Goal: Task Accomplishment & Management: Use online tool/utility

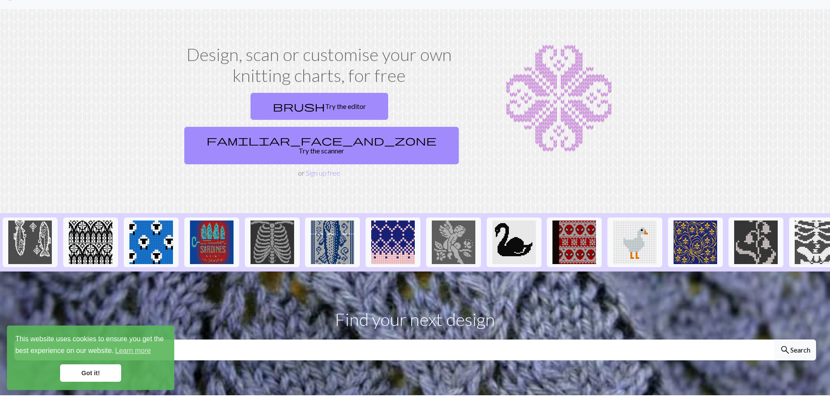
scroll to position [16, 0]
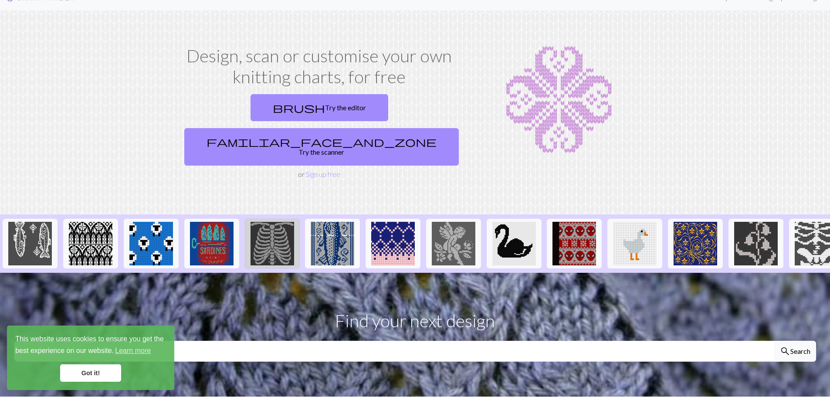
click at [278, 222] on img at bounding box center [273, 244] width 44 height 44
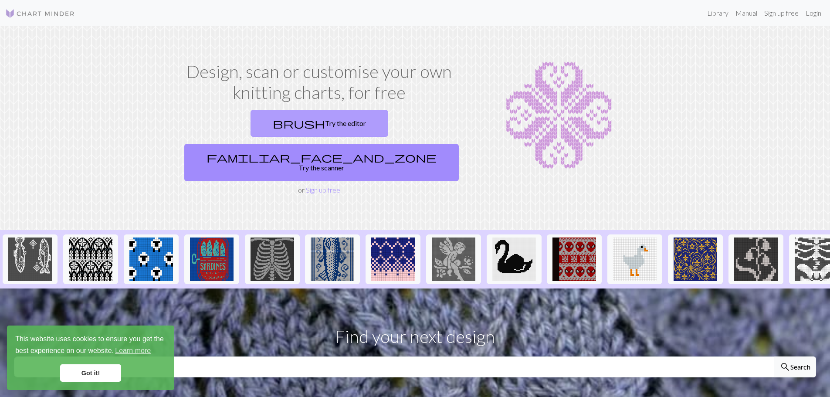
click at [251, 126] on link "brush Try the editor" at bounding box center [320, 123] width 138 height 27
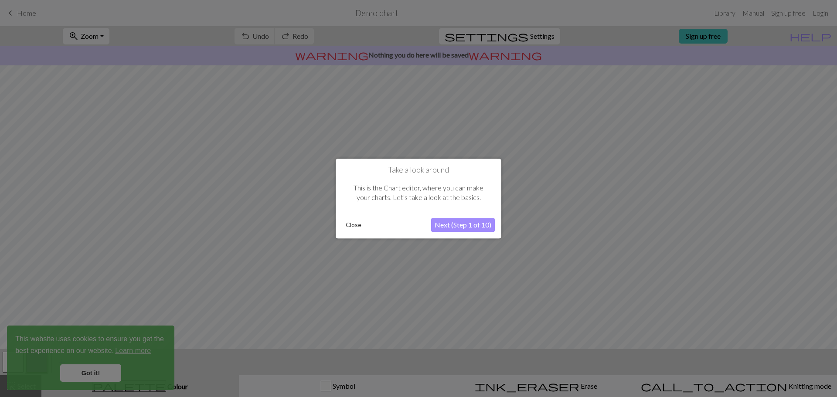
click at [452, 228] on button "Next (Step 1 of 10)" at bounding box center [463, 225] width 64 height 14
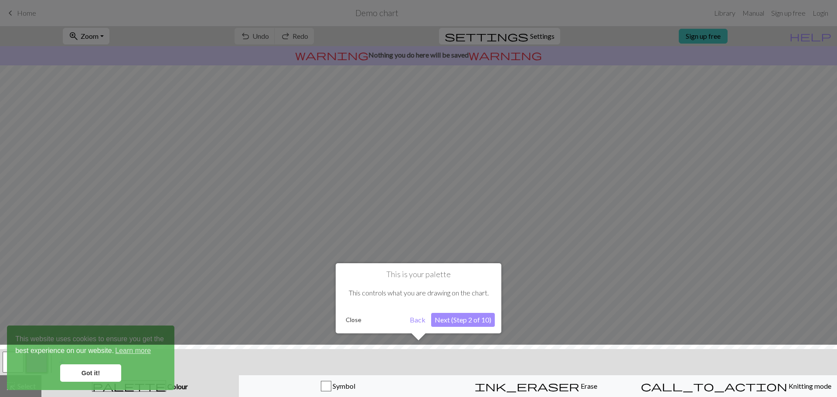
click at [455, 315] on button "Next (Step 2 of 10)" at bounding box center [463, 320] width 64 height 14
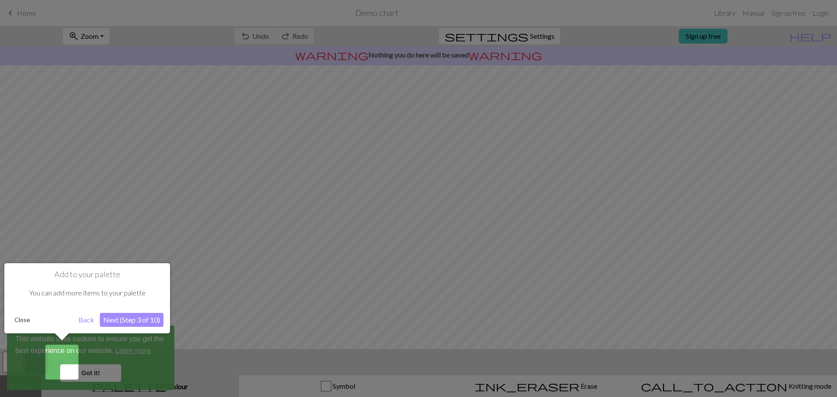
click at [118, 321] on button "Next (Step 3 of 10)" at bounding box center [132, 320] width 64 height 14
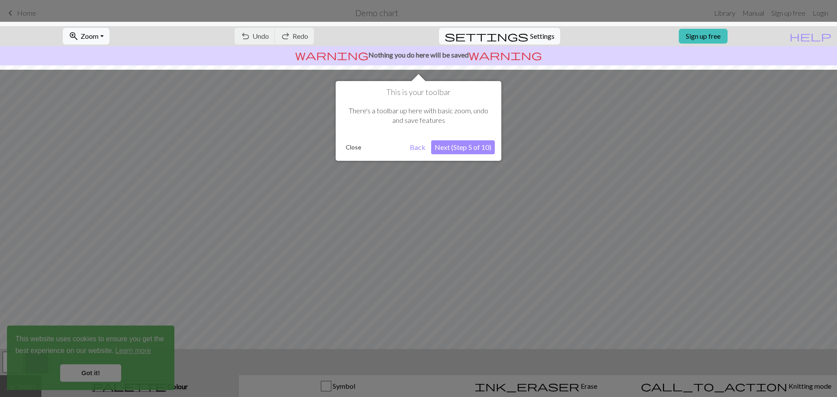
click at [469, 146] on button "Next (Step 5 of 10)" at bounding box center [463, 147] width 64 height 14
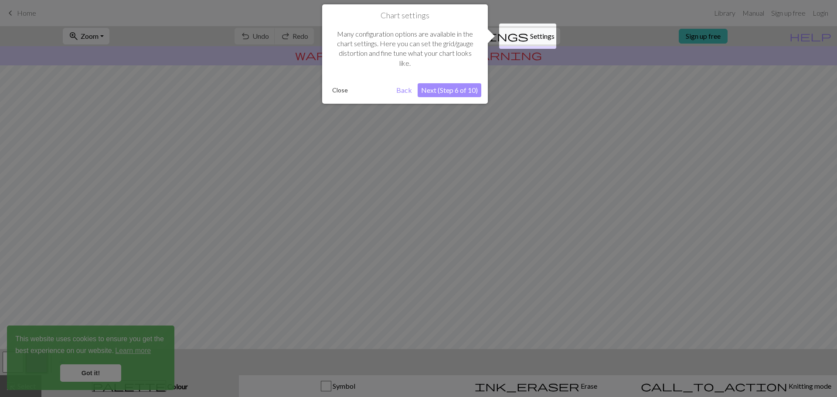
click at [449, 84] on button "Next (Step 6 of 10)" at bounding box center [449, 90] width 64 height 14
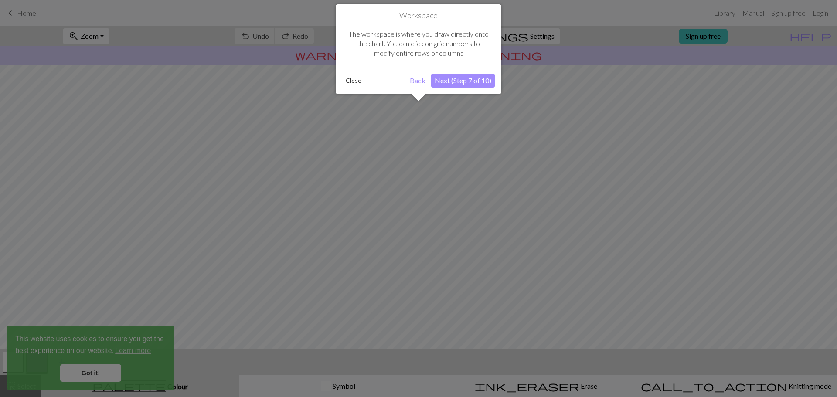
scroll to position [41, 0]
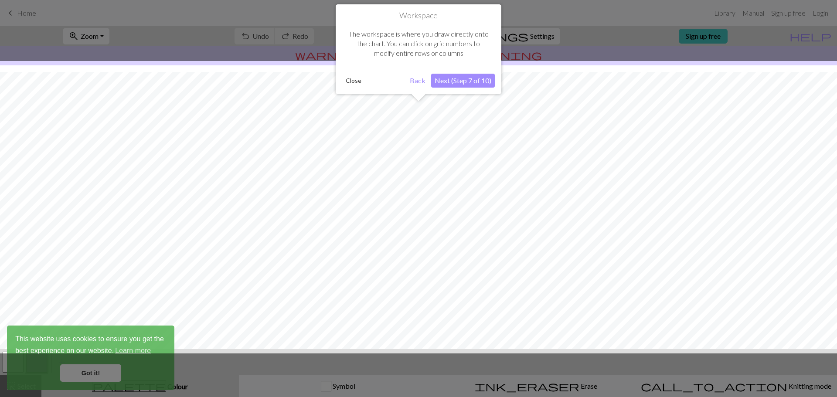
click at [449, 84] on button "Next (Step 7 of 10)" at bounding box center [463, 81] width 64 height 14
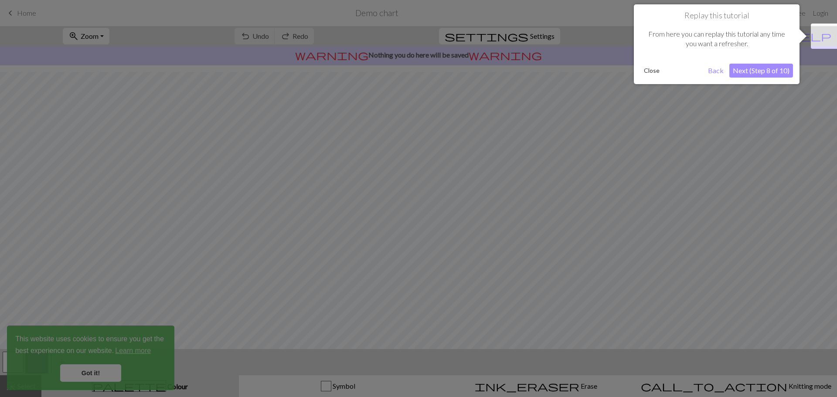
click at [648, 69] on button "Close" at bounding box center [651, 70] width 23 height 13
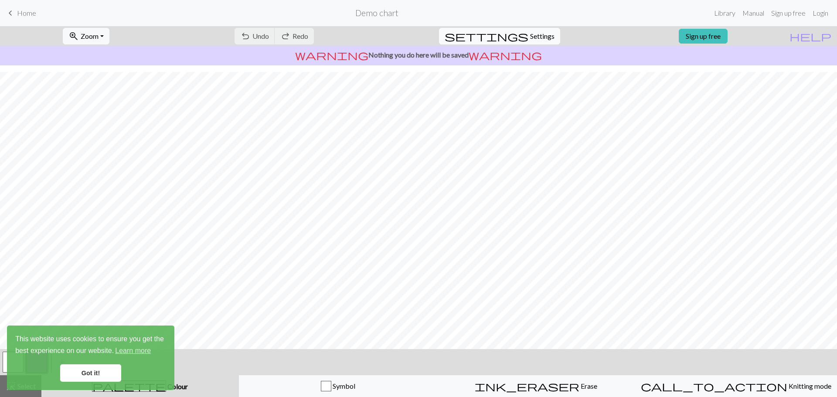
click at [533, 32] on span "Settings" at bounding box center [542, 36] width 24 height 10
select select "aran"
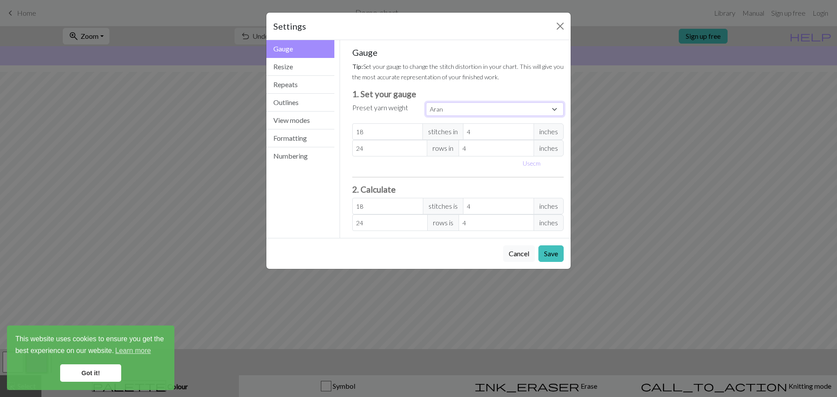
click at [453, 111] on select "Custom Square Lace Light Fingering Fingering Sport Double knit Worsted Aran Bul…" at bounding box center [495, 109] width 138 height 14
click at [521, 254] on button "Cancel" at bounding box center [519, 253] width 32 height 17
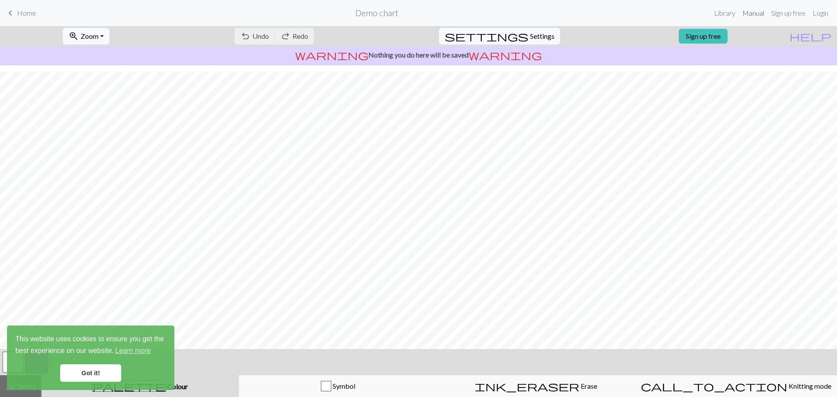
click at [757, 18] on link "Manual" at bounding box center [753, 12] width 29 height 17
click at [92, 370] on link "Got it!" at bounding box center [90, 372] width 61 height 17
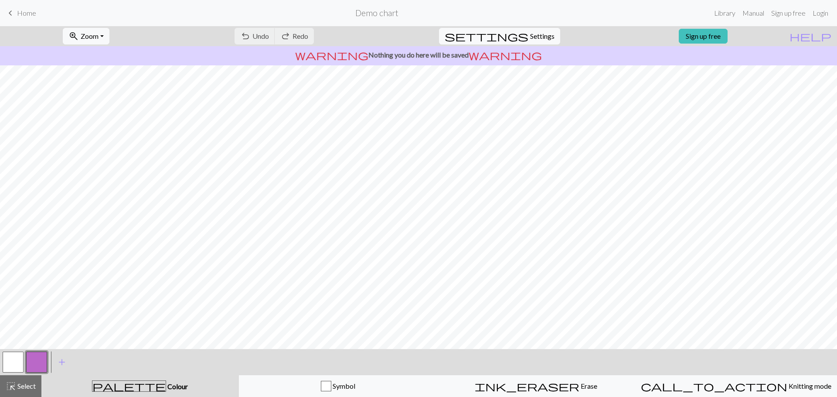
click at [23, 8] on link "keyboard_arrow_left Home" at bounding box center [20, 13] width 31 height 15
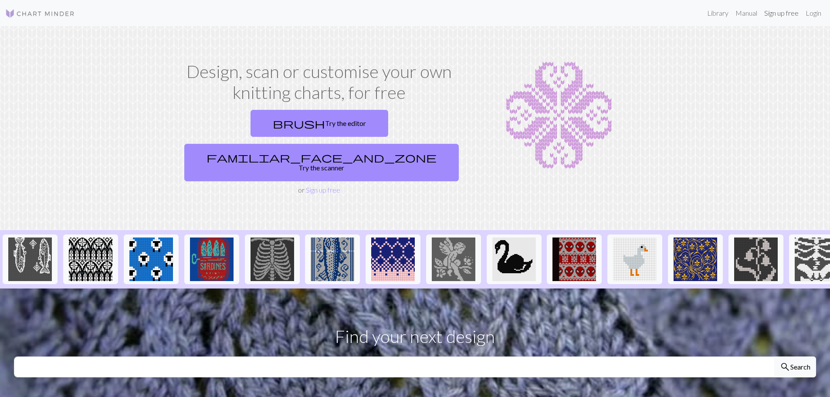
click at [769, 10] on link "Sign up free" at bounding box center [781, 12] width 41 height 17
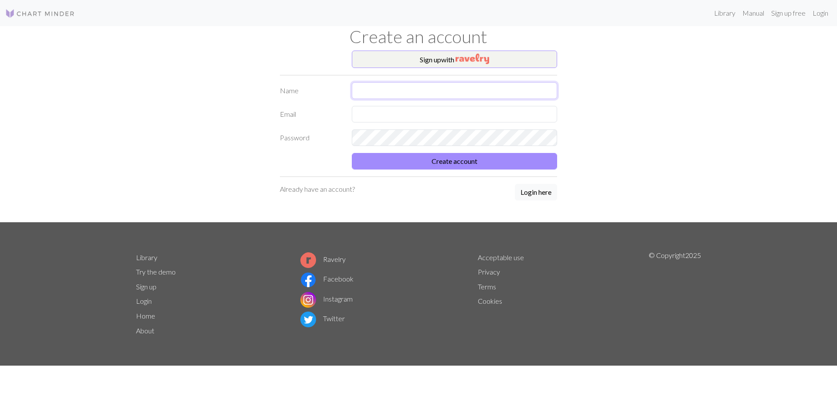
click at [475, 92] on input "text" at bounding box center [454, 90] width 205 height 17
type input "Sydney"
type input "beesummerbum@yahoo.com"
click at [443, 159] on button "Create account" at bounding box center [454, 161] width 205 height 17
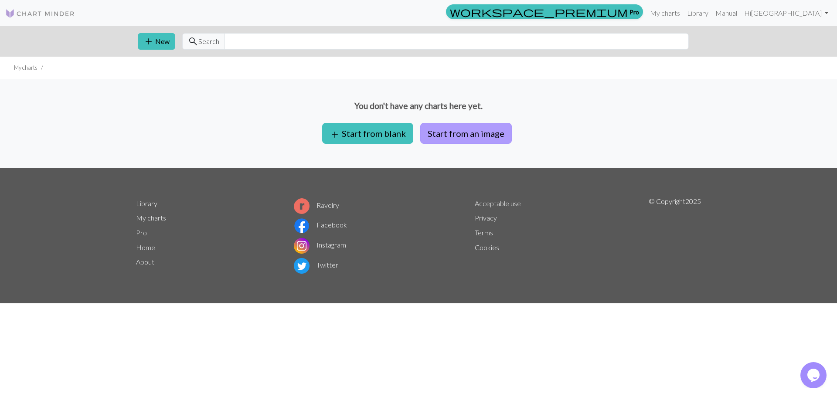
click at [438, 127] on button "Start from an image" at bounding box center [466, 133] width 92 height 21
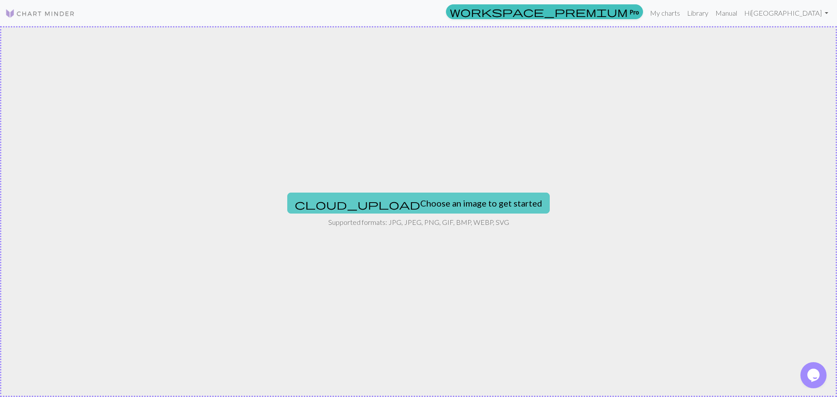
click at [415, 199] on button "cloud_upload Choose an image to get started" at bounding box center [418, 203] width 262 height 21
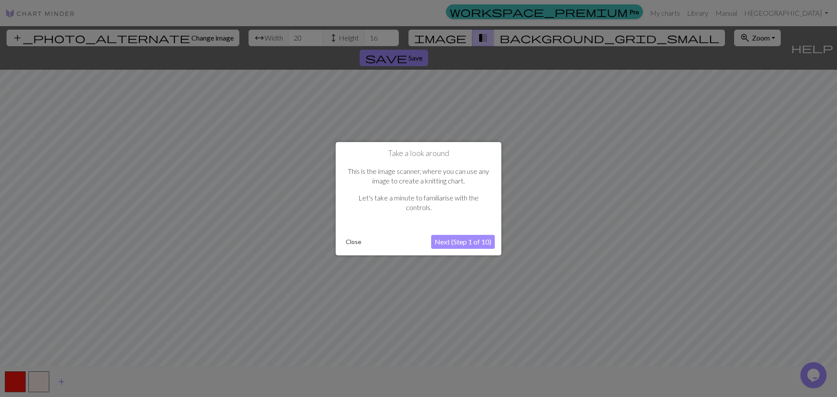
click at [449, 248] on button "Next (Step 1 of 10)" at bounding box center [463, 242] width 64 height 14
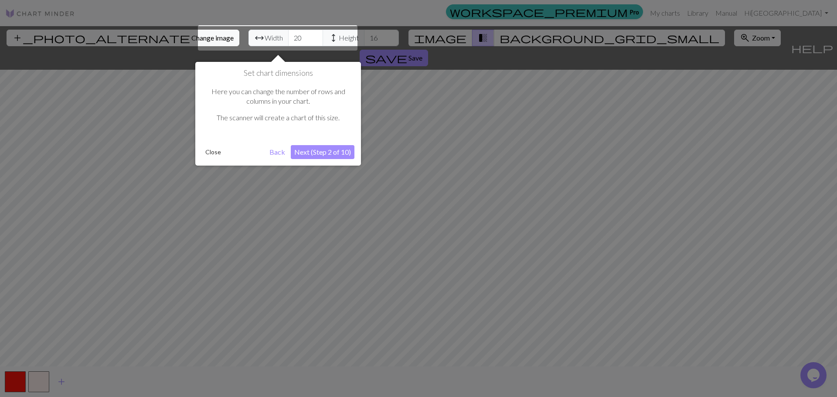
click at [262, 37] on div at bounding box center [277, 37] width 159 height 25
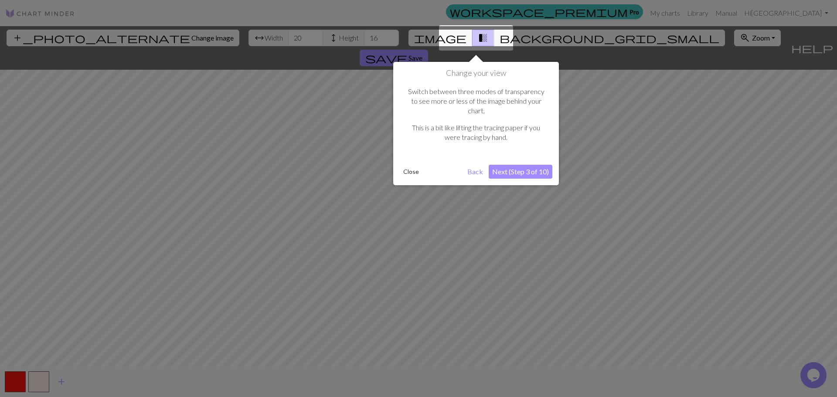
click at [517, 154] on div "Change your view Switch between three modes of transparency to see more or less…" at bounding box center [476, 123] width 166 height 123
click at [515, 165] on button "Next (Step 3 of 10)" at bounding box center [520, 172] width 64 height 14
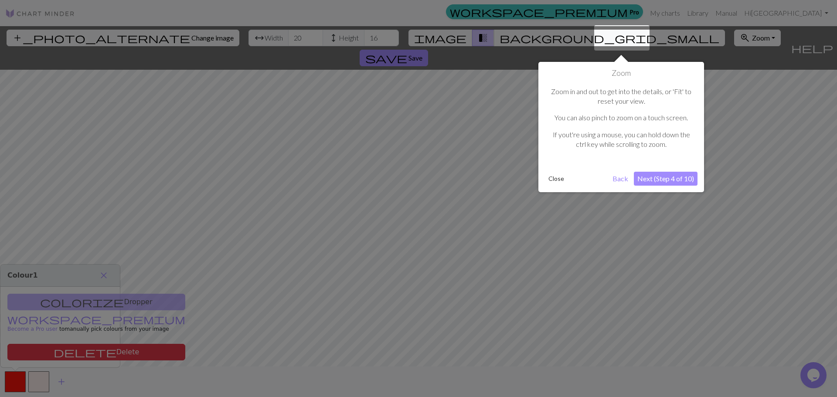
click at [675, 181] on button "Next (Step 4 of 10)" at bounding box center [666, 179] width 64 height 14
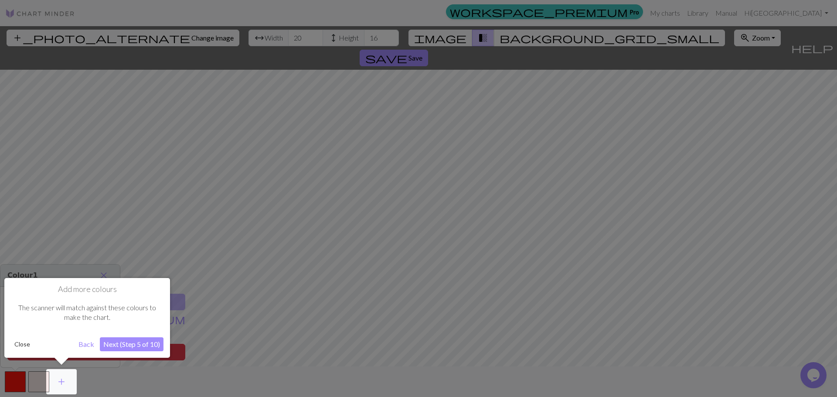
click at [132, 339] on button "Next (Step 5 of 10)" at bounding box center [132, 344] width 64 height 14
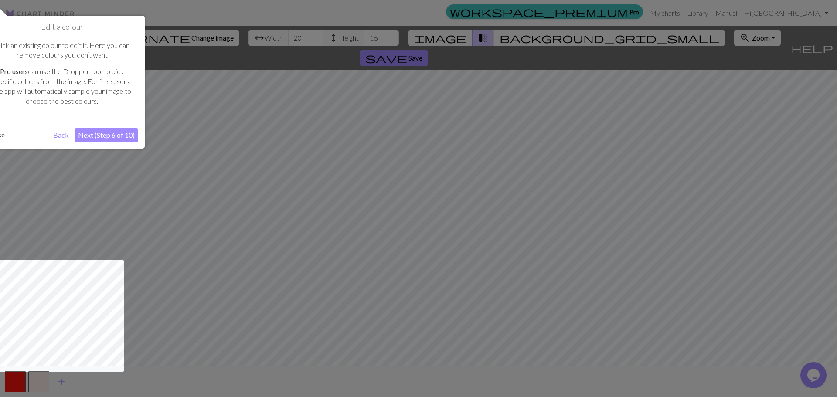
click at [112, 134] on button "Next (Step 6 of 10)" at bounding box center [107, 135] width 64 height 14
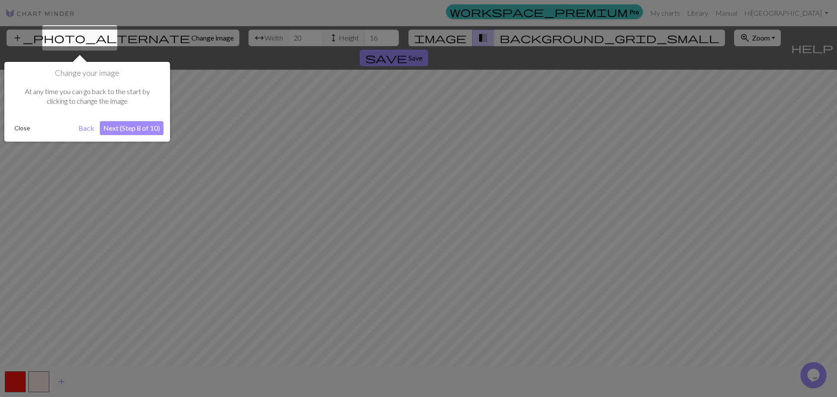
click at [128, 126] on button "Next (Step 8 of 10)" at bounding box center [132, 128] width 64 height 14
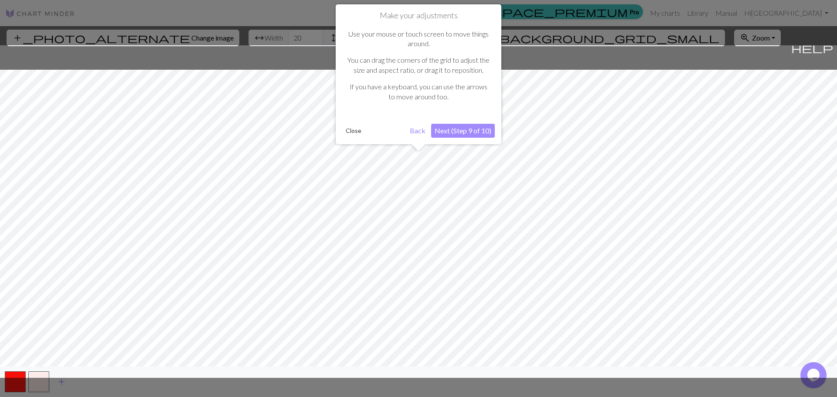
click at [468, 127] on button "Next (Step 9 of 10)" at bounding box center [463, 131] width 64 height 14
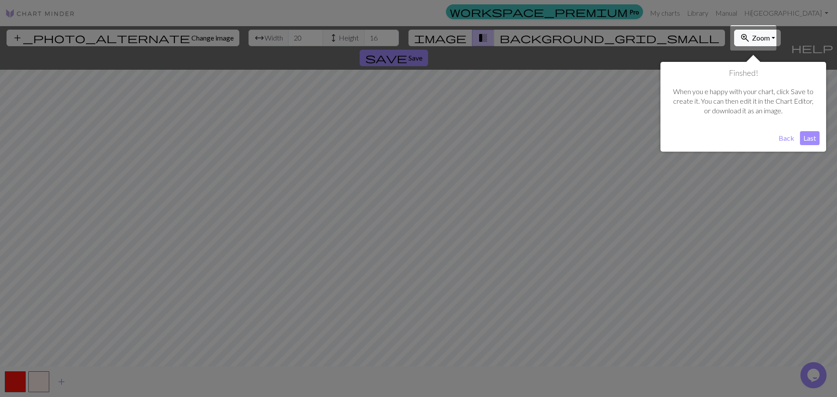
click at [815, 137] on button "Last" at bounding box center [810, 138] width 20 height 14
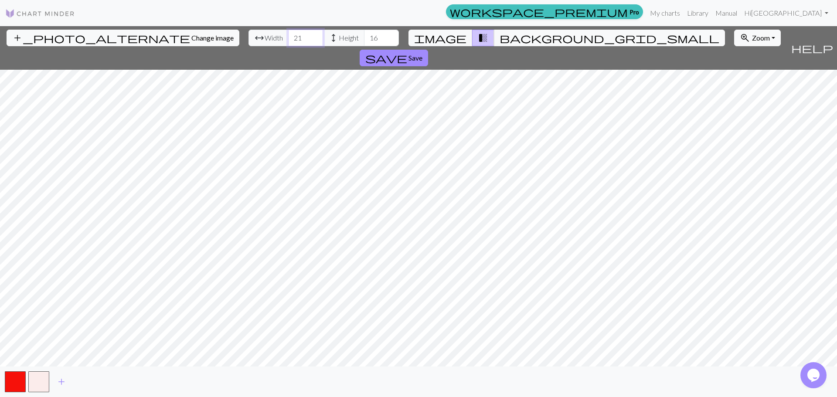
click at [288, 37] on input "21" at bounding box center [305, 38] width 35 height 17
type input "2"
type input "30"
click at [364, 39] on input "16" at bounding box center [381, 38] width 35 height 17
type input "1"
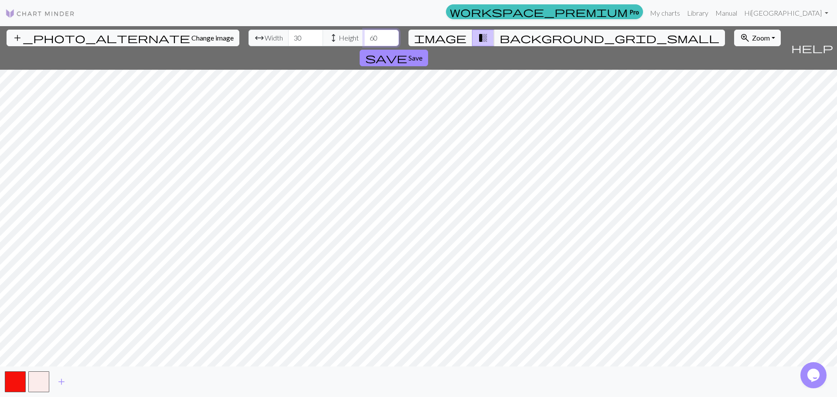
type input "60"
click at [494, 42] on button "background_grid_small" at bounding box center [609, 38] width 231 height 17
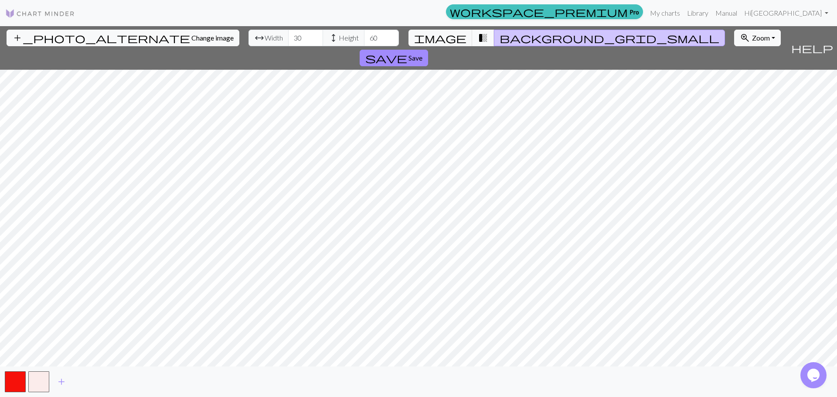
click at [472, 40] on button "transition_fade" at bounding box center [483, 38] width 22 height 17
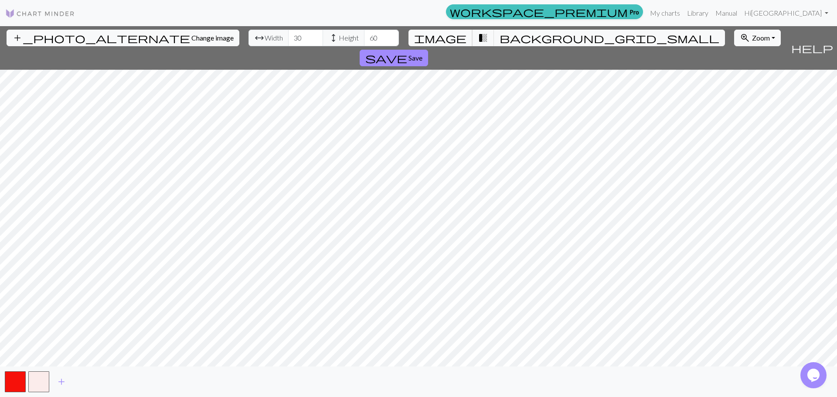
click at [451, 40] on span "image" at bounding box center [440, 38] width 52 height 12
click at [499, 38] on span "background_grid_small" at bounding box center [609, 38] width 220 height 12
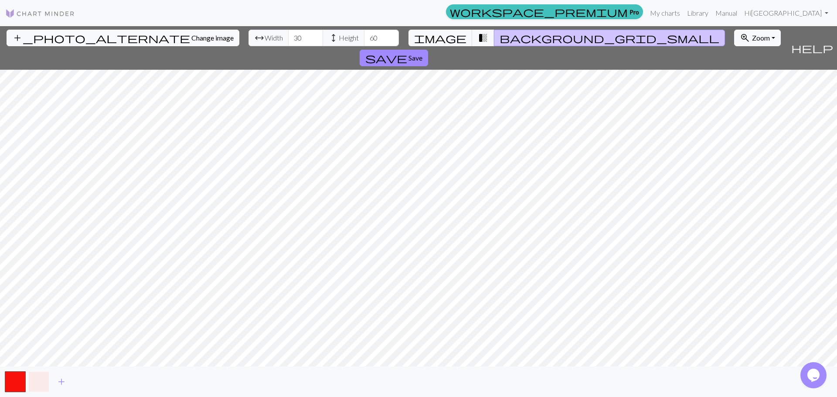
click at [44, 380] on button "button" at bounding box center [38, 381] width 21 height 21
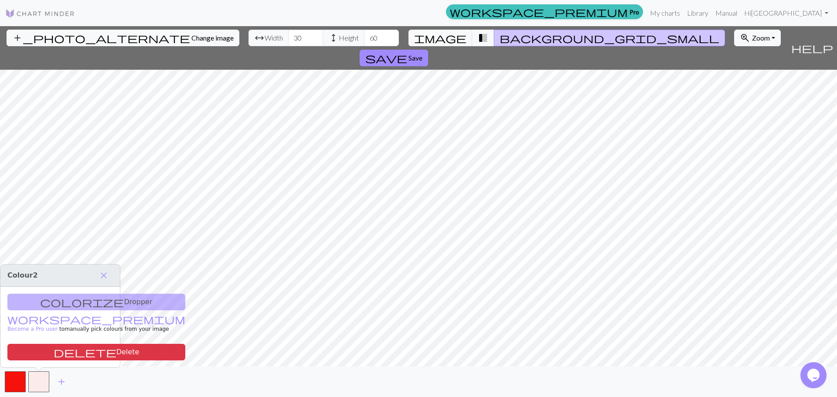
click at [67, 297] on div "colorize Dropper workspace_premium Become a Pro user to manually pick colours f…" at bounding box center [59, 327] width 119 height 81
click at [62, 302] on div "colorize Dropper workspace_premium Become a Pro user to manually pick colours f…" at bounding box center [59, 327] width 119 height 81
click at [104, 275] on span "close" at bounding box center [103, 275] width 10 height 12
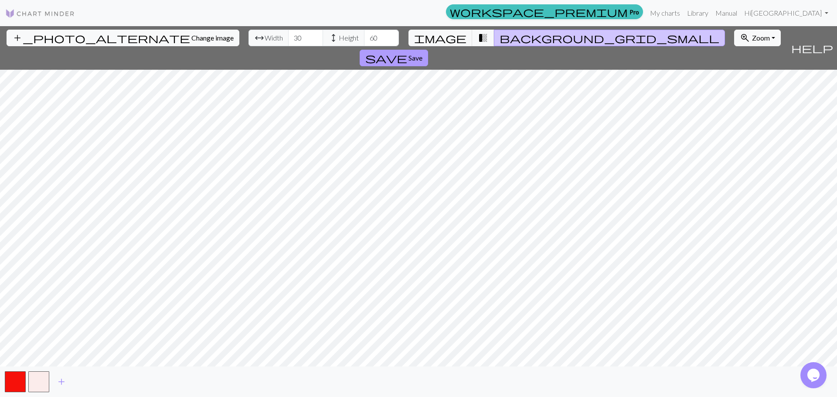
click at [407, 52] on span "save" at bounding box center [386, 58] width 42 height 12
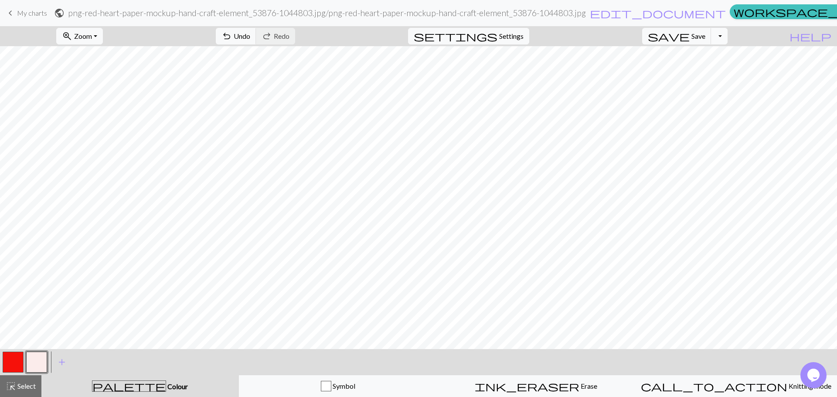
click at [727, 37] on button "Toggle Dropdown" at bounding box center [719, 36] width 17 height 17
click at [783, 31] on div "zoom_in Zoom Zoom Fit all Fit width Fit height 50% 100% 150% 200% undo Undo Und…" at bounding box center [391, 36] width 783 height 20
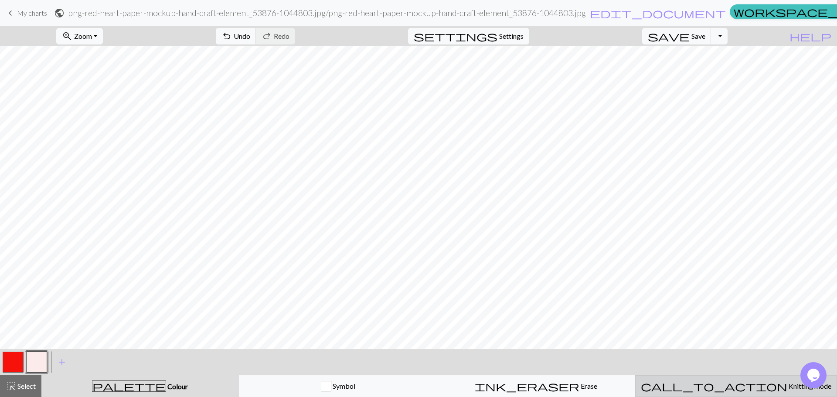
click at [787, 383] on span "Knitting mode" at bounding box center [809, 386] width 44 height 8
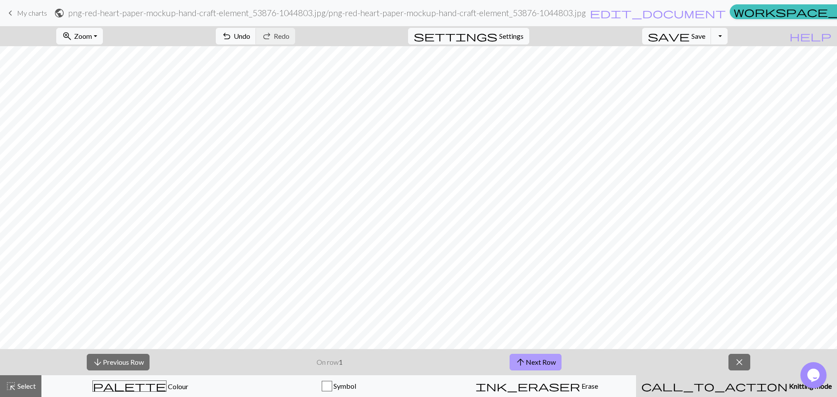
click at [536, 356] on button "arrow_upward Next Row" at bounding box center [535, 362] width 52 height 17
click at [528, 361] on button "arrow_upward Next Row" at bounding box center [535, 362] width 52 height 17
click at [727, 33] on button "Toggle Dropdown" at bounding box center [719, 36] width 17 height 17
click at [709, 72] on button "save_alt Download" at bounding box center [655, 69] width 144 height 14
click at [727, 39] on button "Toggle Dropdown" at bounding box center [719, 36] width 17 height 17
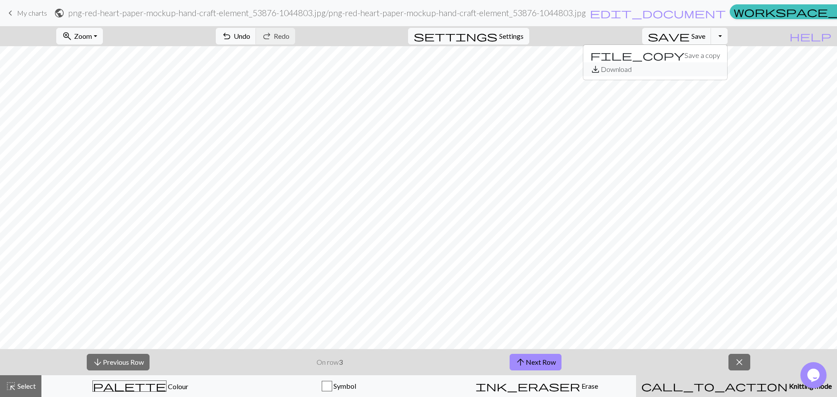
click at [709, 67] on button "save_alt Download" at bounding box center [655, 69] width 144 height 14
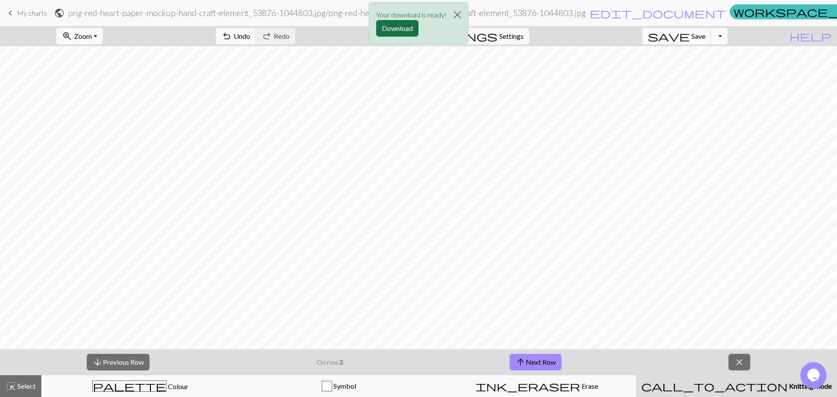
click at [404, 21] on button "Download" at bounding box center [397, 28] width 42 height 17
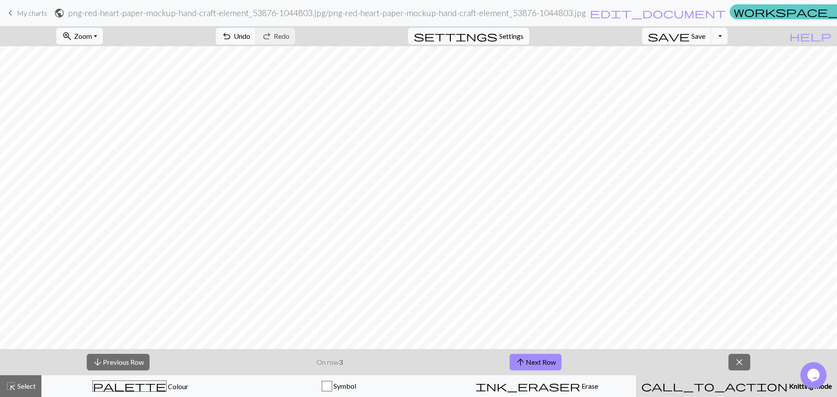
click at [733, 14] on span "workspace_premium" at bounding box center [822, 12] width 178 height 12
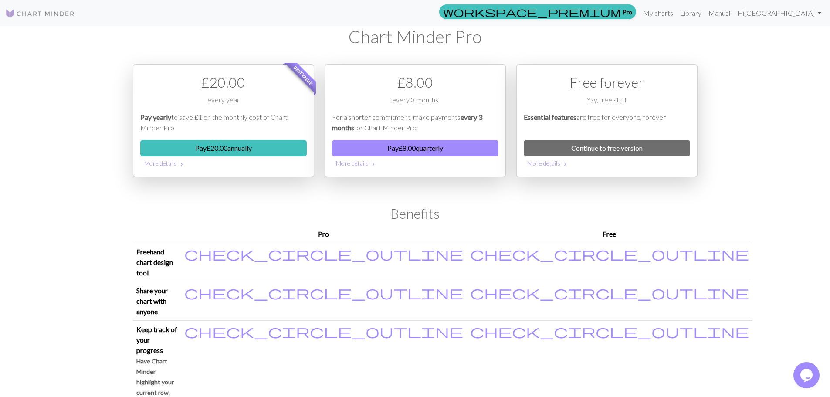
click at [71, 132] on div "workspace_premium Pro My charts Library Manual Hi Sydney Account settings Logou…" at bounding box center [415, 198] width 830 height 397
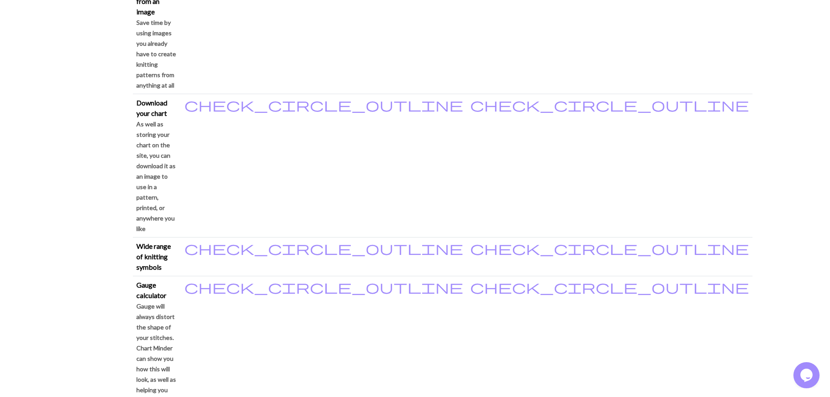
scroll to position [593, 0]
